Goal: Information Seeking & Learning: Learn about a topic

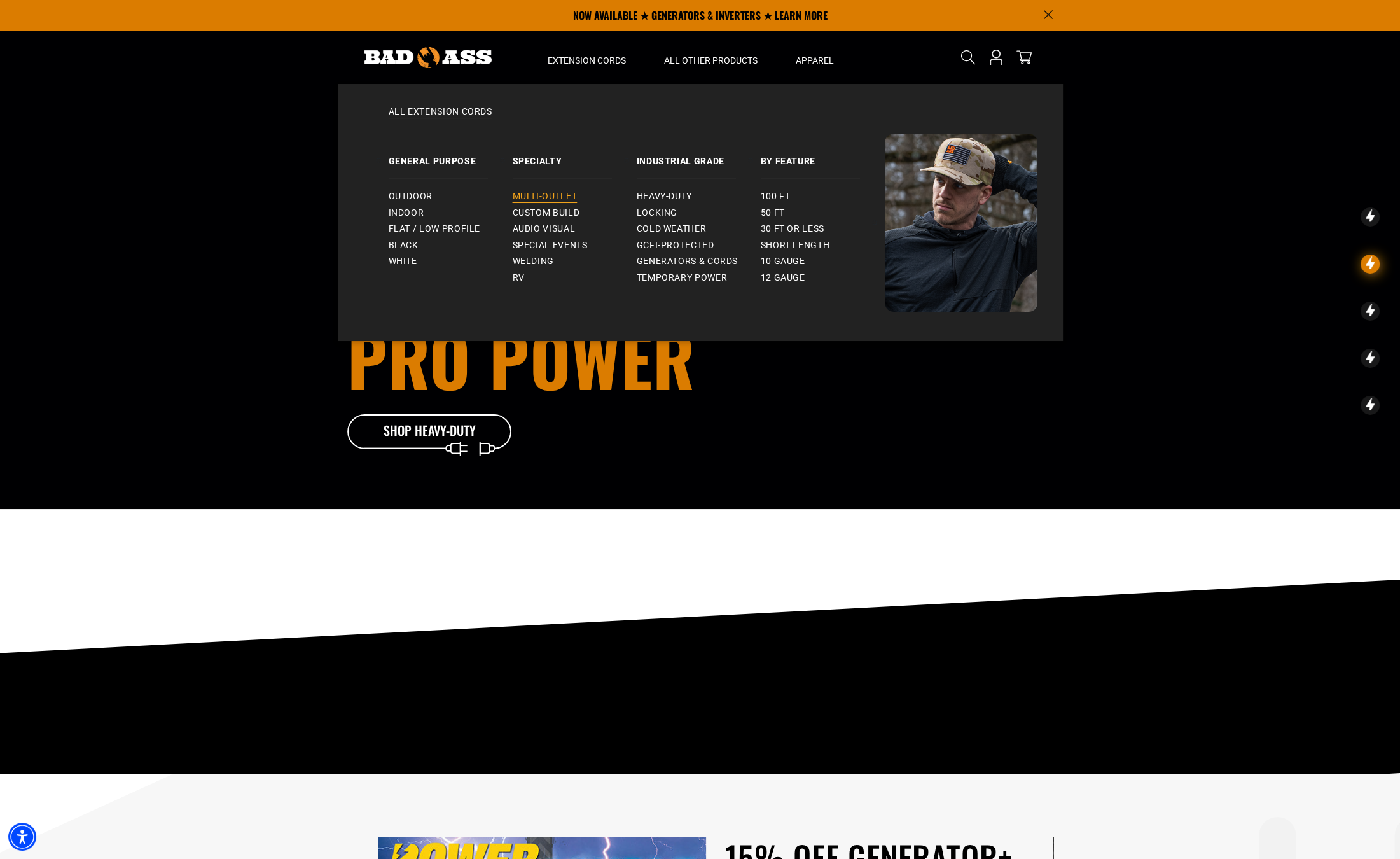
click at [535, 199] on span "Multi-Outlet" at bounding box center [545, 196] width 65 height 12
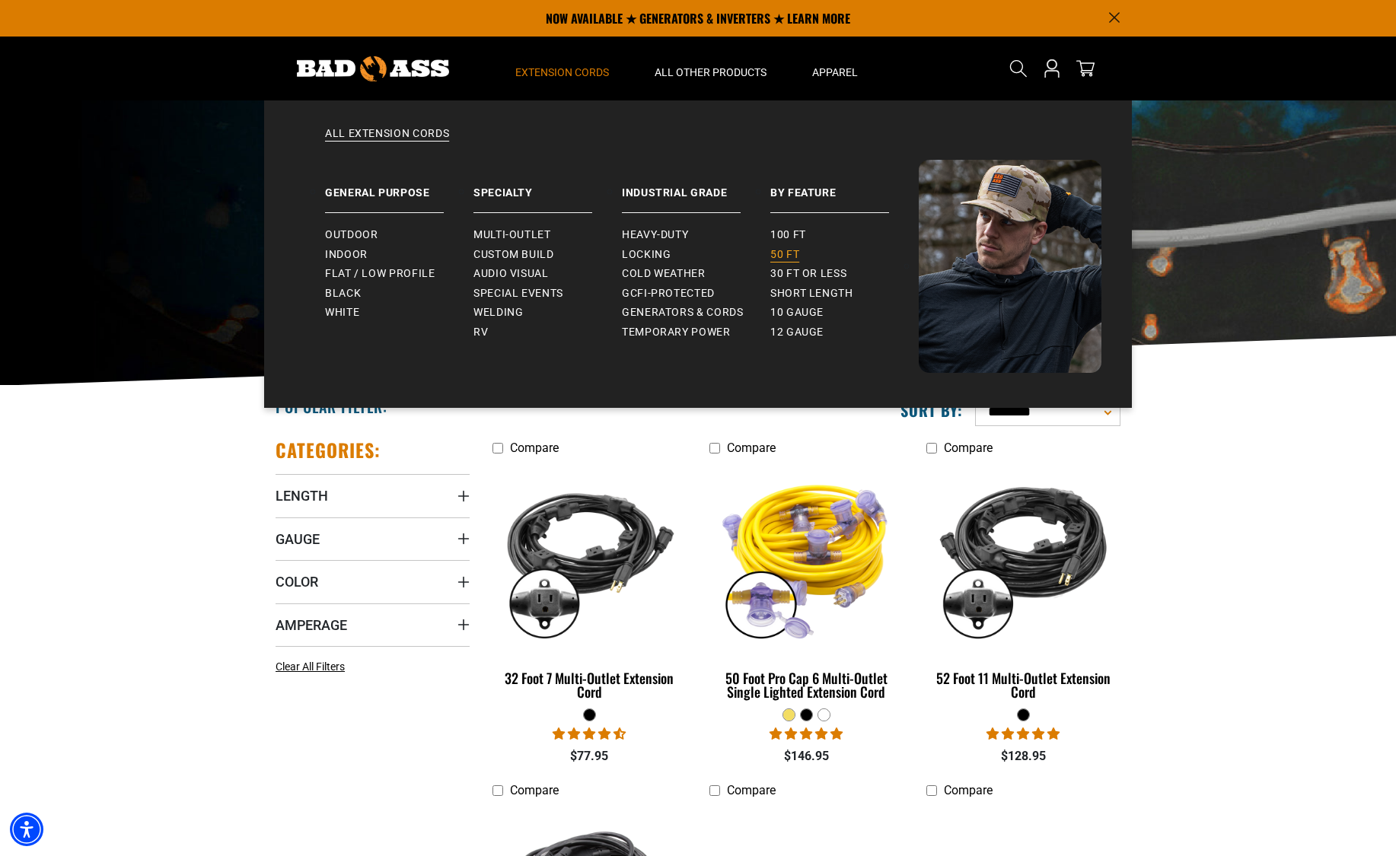
click at [780, 257] on span "50 ft" at bounding box center [784, 255] width 29 height 14
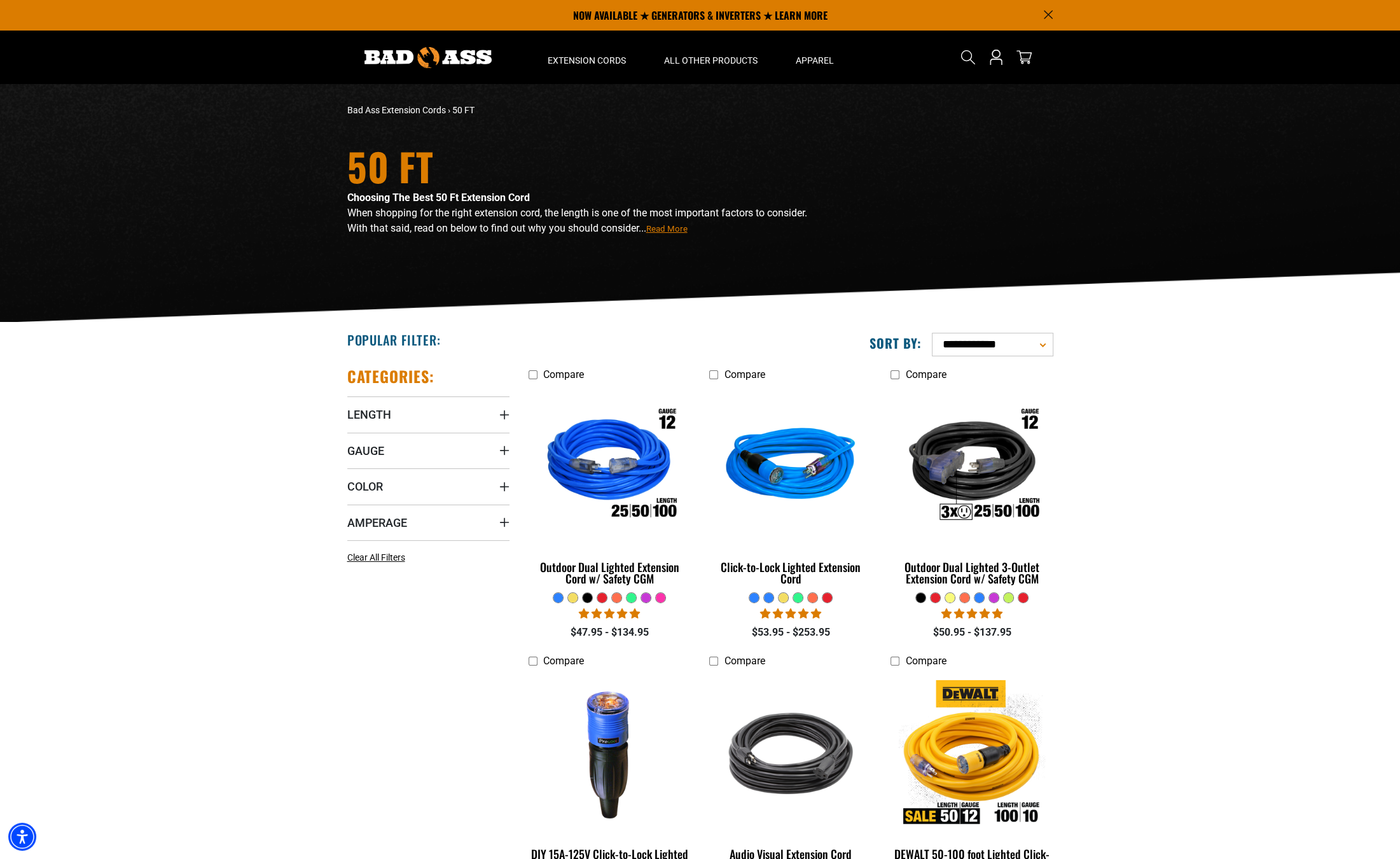
click at [856, 150] on div "50 FT Choosing The Best 50 Ft Extension Cord When shopping for the right extens…" at bounding box center [700, 204] width 725 height 114
click at [261, 150] on div "50 FT Choosing The Best 50 Ft Extension Cord When shopping for the right extens…" at bounding box center [700, 202] width 1400 height 238
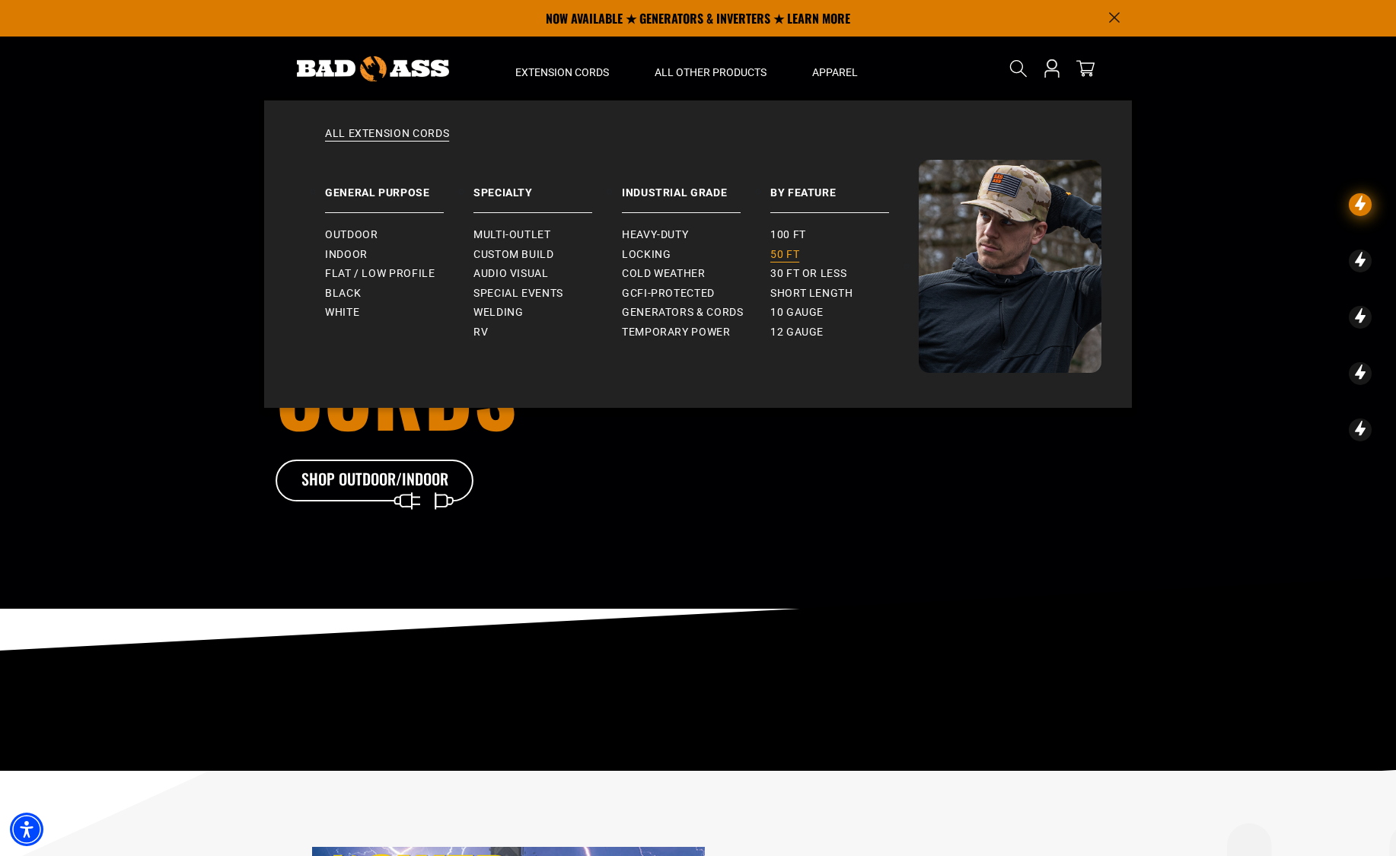
click at [802, 258] on link "50 ft" at bounding box center [844, 255] width 148 height 20
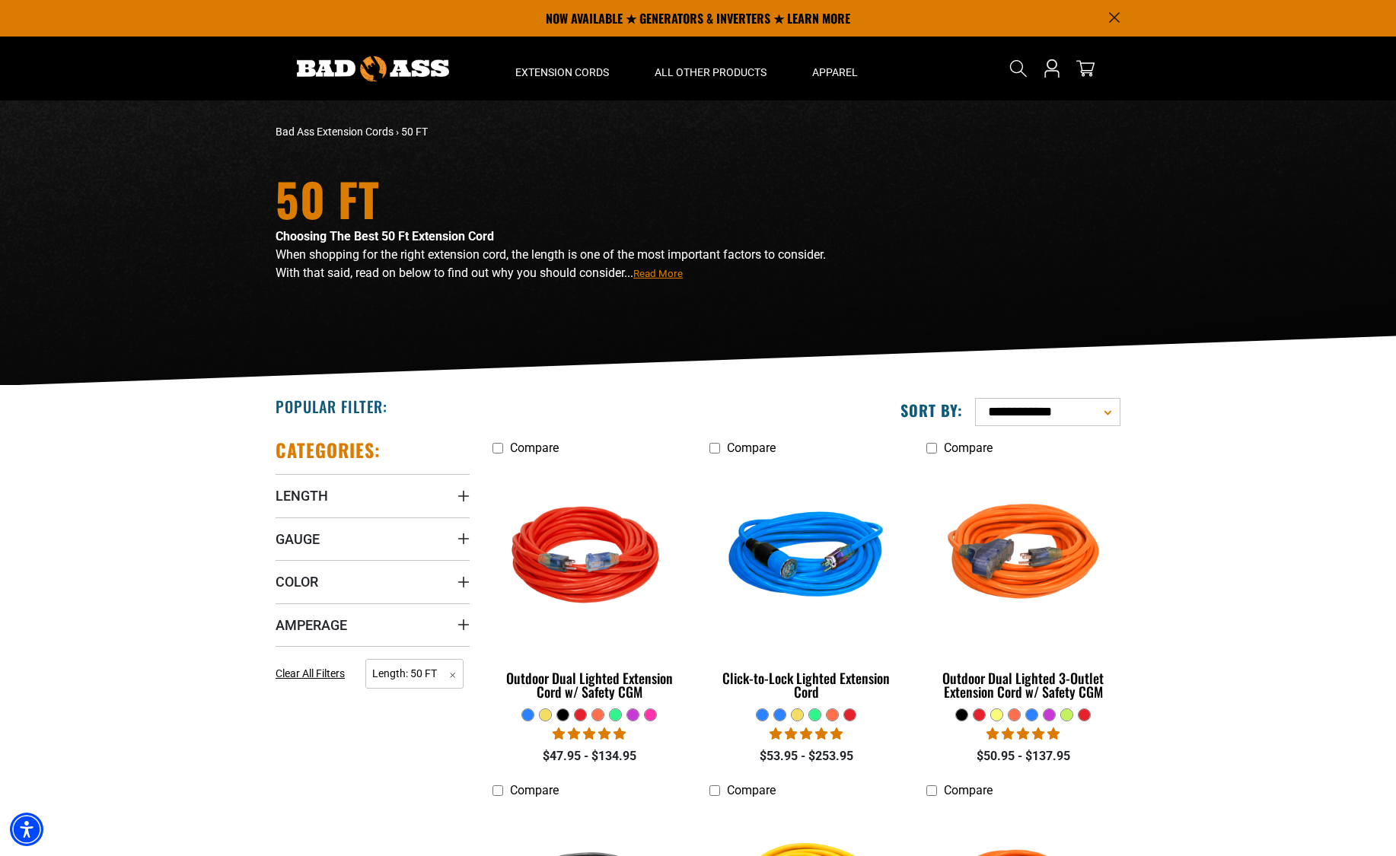
click at [683, 273] on span "Read More" at bounding box center [657, 273] width 49 height 11
drag, startPoint x: 831, startPoint y: 231, endPoint x: 827, endPoint y: 241, distance: 10.2
click at [831, 267] on div "50 FT Choosing The Best 50 Ft Extension Cord When shopping for the right extens…" at bounding box center [553, 244] width 579 height 136
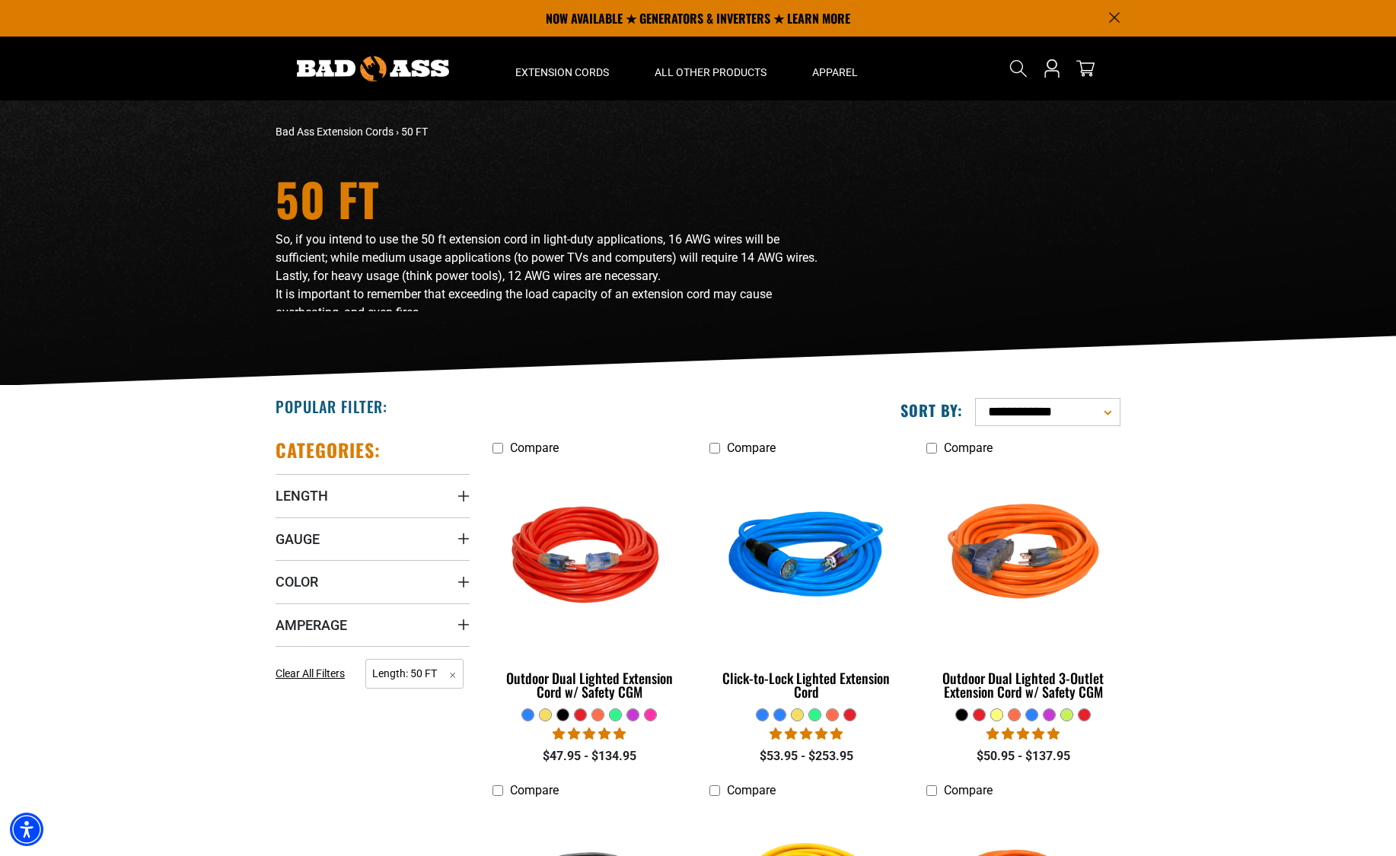
scroll to position [365, 0]
